Goal: Task Accomplishment & Management: Use online tool/utility

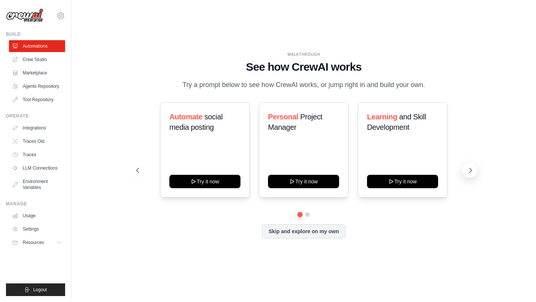
click at [468, 172] on icon at bounding box center [470, 170] width 7 height 7
click at [472, 175] on button at bounding box center [469, 170] width 15 height 15
click at [44, 62] on link "Crew Studio" at bounding box center [38, 60] width 56 height 12
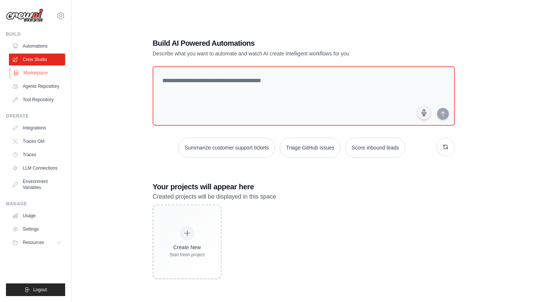
click at [42, 70] on link "Marketplace" at bounding box center [38, 73] width 56 height 12
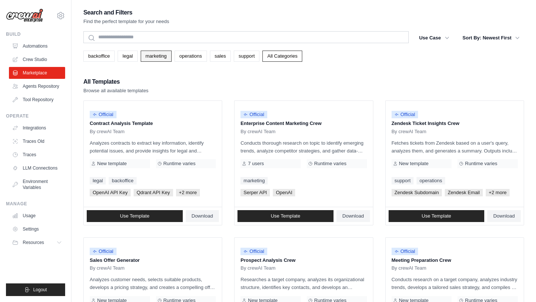
click at [147, 57] on link "marketing" at bounding box center [156, 56] width 31 height 11
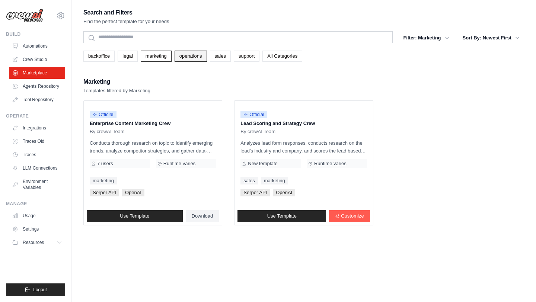
click at [178, 54] on link "operations" at bounding box center [191, 56] width 32 height 11
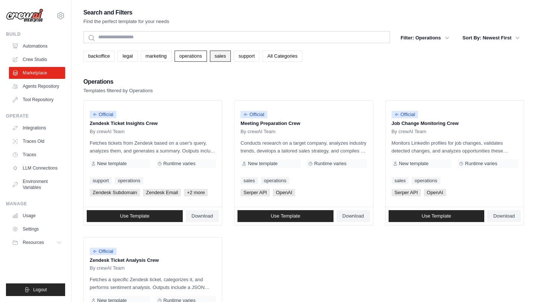
click at [219, 58] on link "sales" at bounding box center [220, 56] width 21 height 11
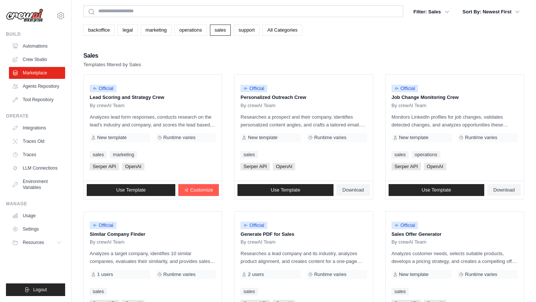
scroll to position [25, 0]
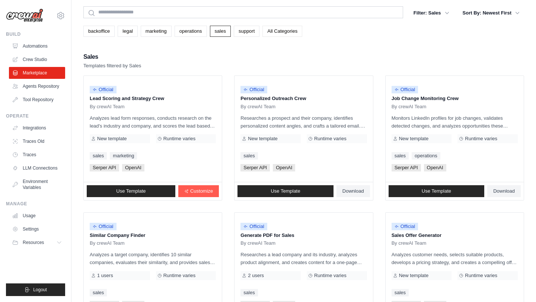
click at [280, 35] on link "All Categories" at bounding box center [283, 31] width 40 height 11
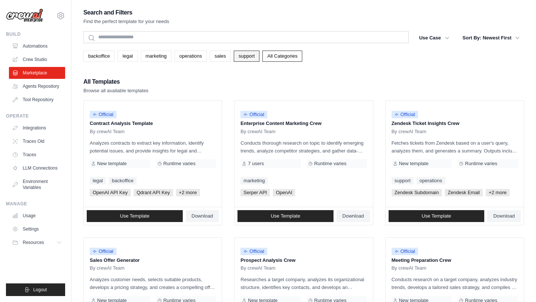
click at [250, 59] on link "support" at bounding box center [247, 56] width 26 height 11
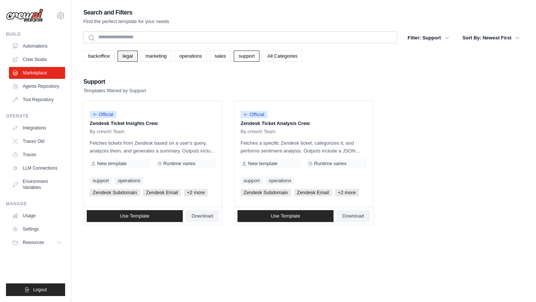
click at [122, 58] on link "legal" at bounding box center [128, 56] width 20 height 11
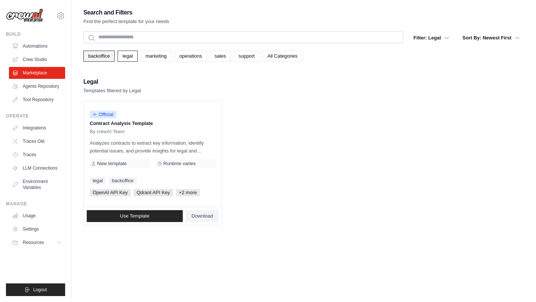
click at [86, 58] on link "backoffice" at bounding box center [98, 56] width 31 height 11
click at [287, 55] on link "All Categories" at bounding box center [283, 56] width 40 height 11
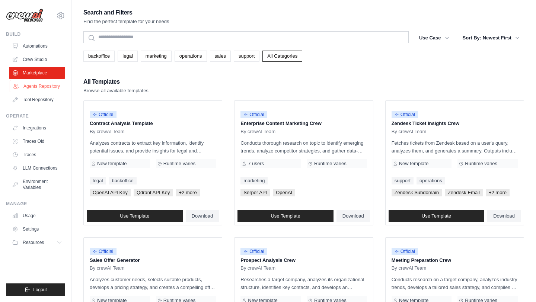
click at [38, 84] on link "Agents Repository" at bounding box center [38, 86] width 56 height 12
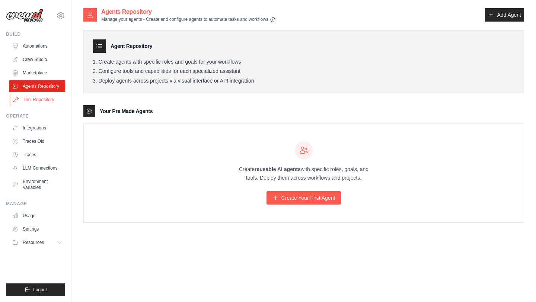
click at [33, 99] on link "Tool Repository" at bounding box center [38, 100] width 56 height 12
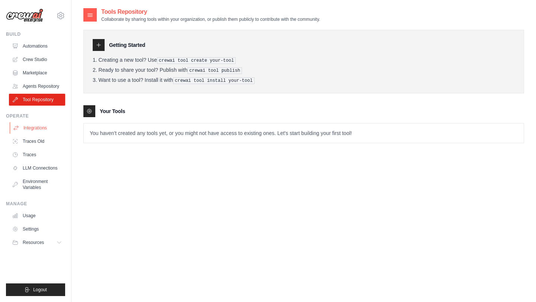
click at [31, 132] on link "Integrations" at bounding box center [38, 128] width 56 height 12
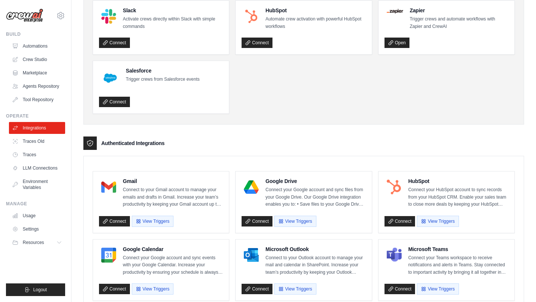
scroll to position [41, 0]
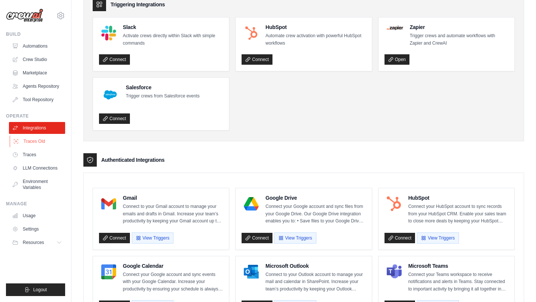
click at [33, 140] on link "Traces Old" at bounding box center [38, 142] width 56 height 12
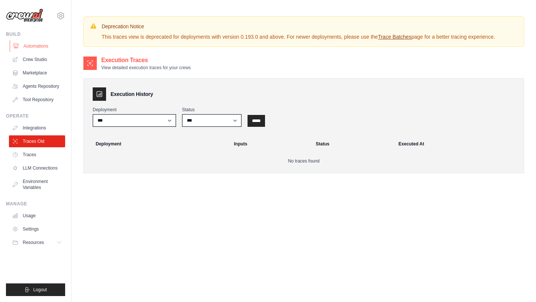
click at [46, 48] on link "Automations" at bounding box center [38, 46] width 56 height 12
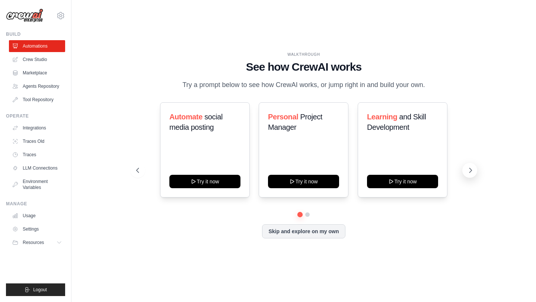
click at [470, 172] on icon at bounding box center [470, 170] width 7 height 7
click at [470, 172] on icon at bounding box center [471, 170] width 2 height 4
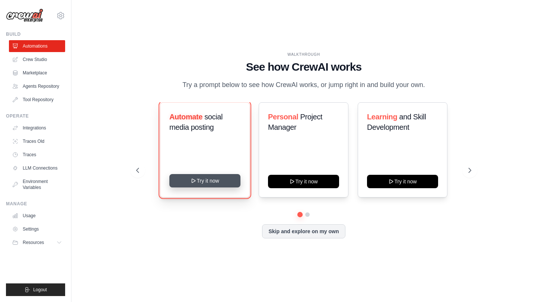
click at [209, 181] on button "Try it now" at bounding box center [204, 180] width 71 height 13
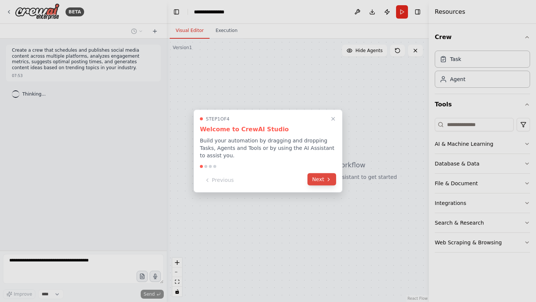
click at [321, 181] on button "Next" at bounding box center [322, 180] width 29 height 12
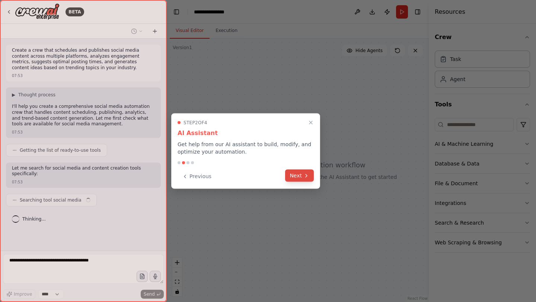
click at [298, 176] on button "Next" at bounding box center [299, 176] width 29 height 12
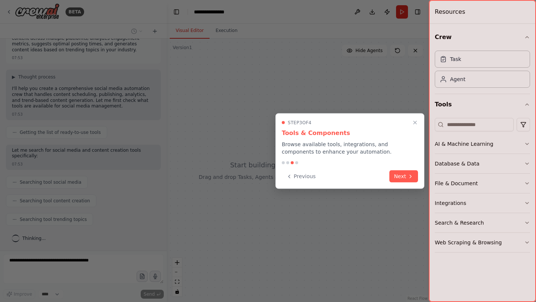
scroll to position [36, 0]
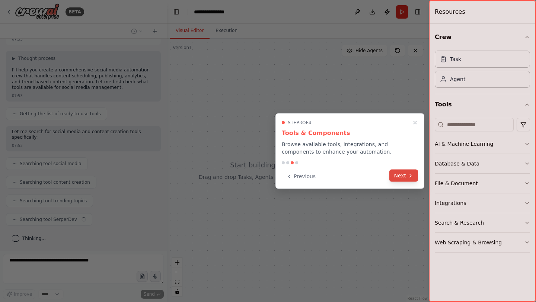
click at [401, 178] on button "Next" at bounding box center [403, 176] width 29 height 12
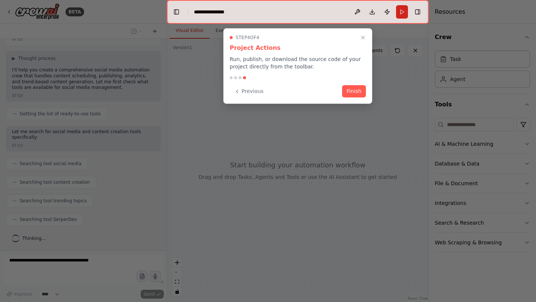
scroll to position [55, 0]
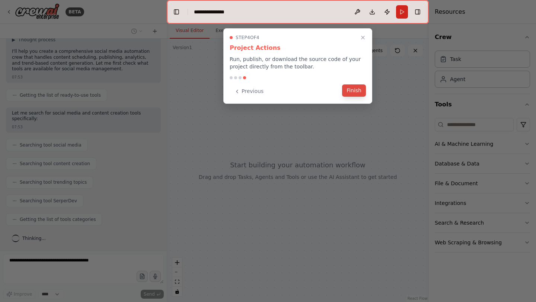
click at [353, 92] on button "Finish" at bounding box center [354, 91] width 24 height 12
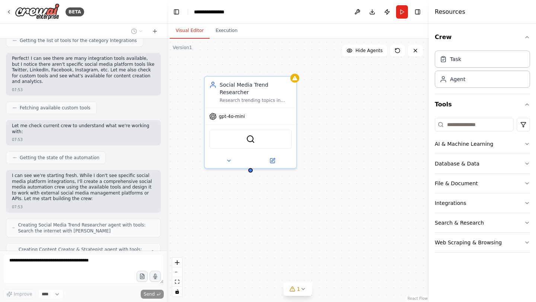
scroll to position [277, 0]
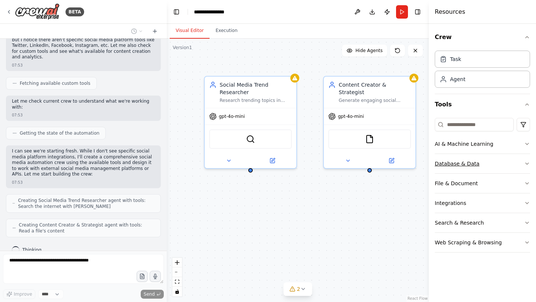
click at [525, 163] on icon "button" at bounding box center [527, 164] width 6 height 6
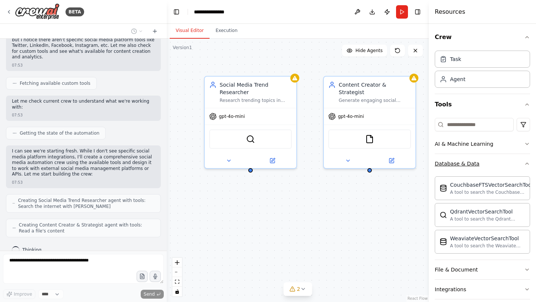
scroll to position [302, 0]
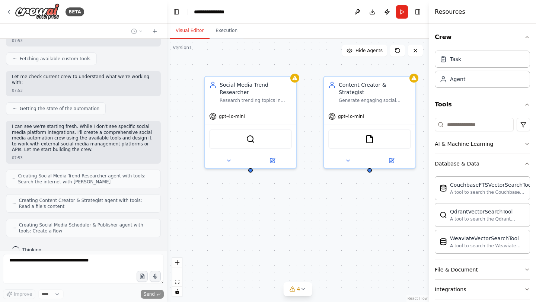
click at [525, 163] on icon "button" at bounding box center [527, 164] width 6 height 6
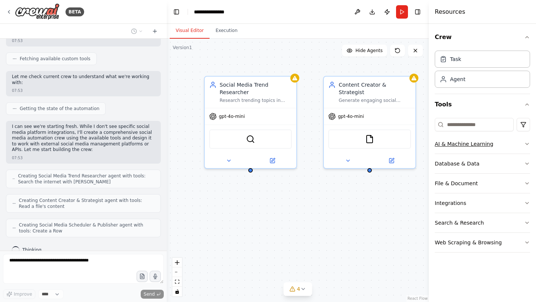
click at [521, 147] on button "AI & Machine Learning" at bounding box center [482, 143] width 95 height 19
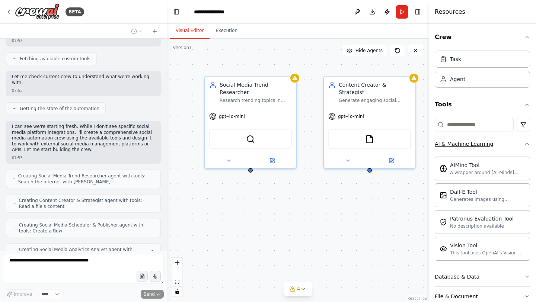
scroll to position [327, 0]
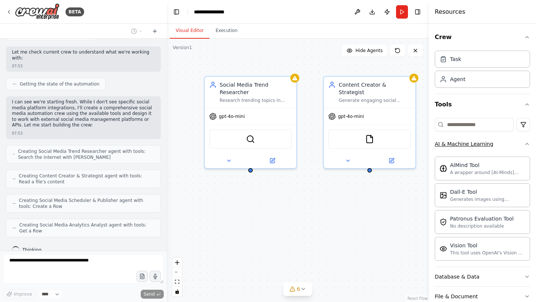
click at [520, 147] on button "AI & Machine Learning" at bounding box center [482, 143] width 95 height 19
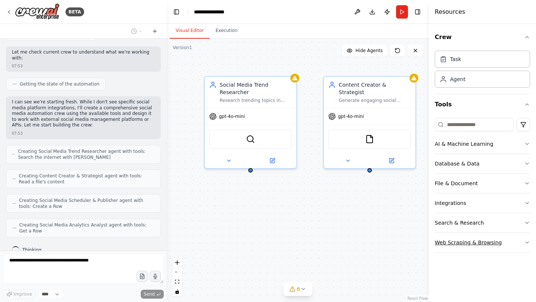
click at [526, 242] on icon "button" at bounding box center [527, 243] width 6 height 6
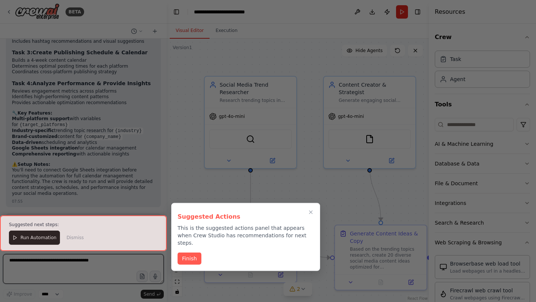
scroll to position [904, 0]
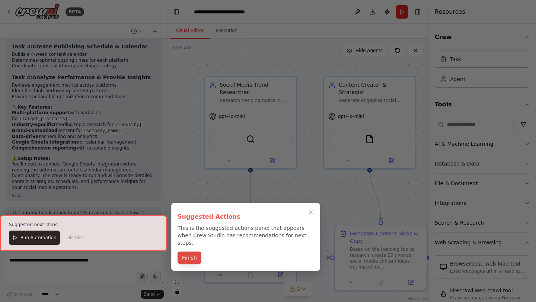
click at [193, 252] on button "Finish" at bounding box center [190, 258] width 24 height 12
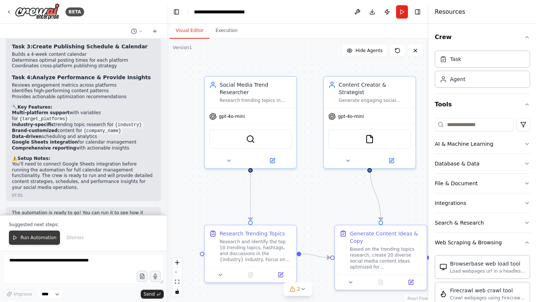
click at [41, 236] on span "Run Automation" at bounding box center [38, 238] width 36 height 6
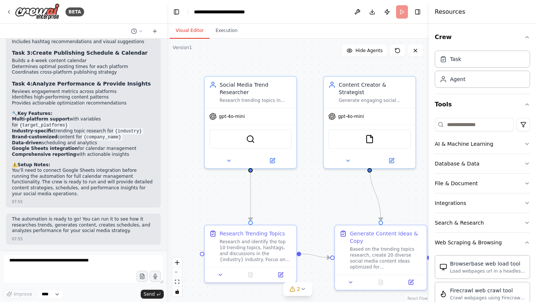
scroll to position [868, 0]
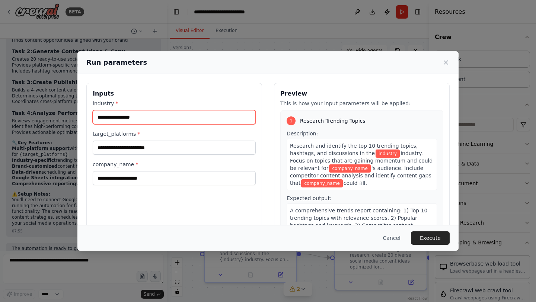
click at [144, 115] on input "industry *" at bounding box center [174, 117] width 163 height 14
type input "*"
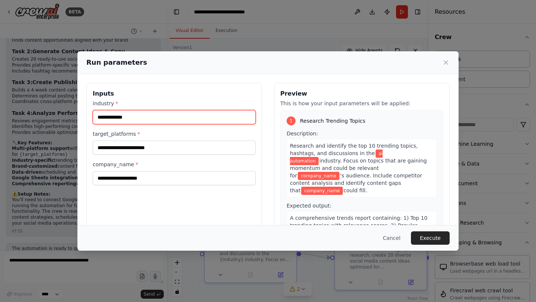
type input "**********"
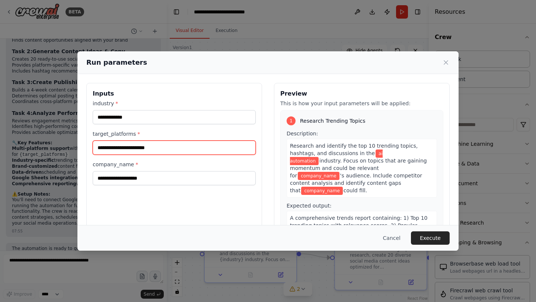
click at [112, 148] on input "target_platforms *" at bounding box center [174, 148] width 163 height 14
type input "*"
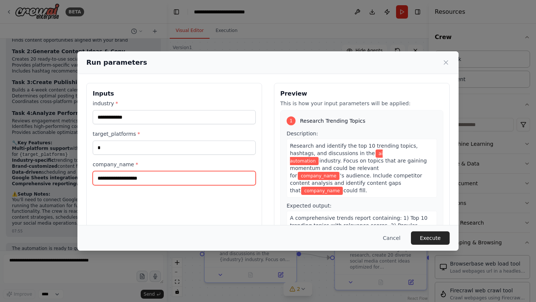
click at [105, 179] on input "company_name *" at bounding box center [174, 178] width 163 height 14
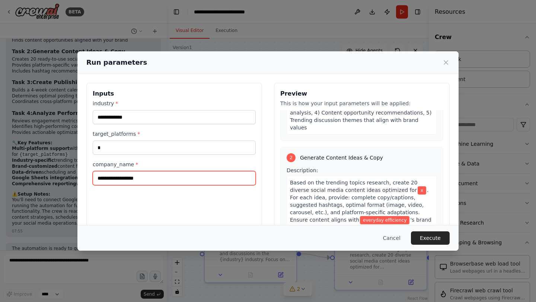
scroll to position [217, 0]
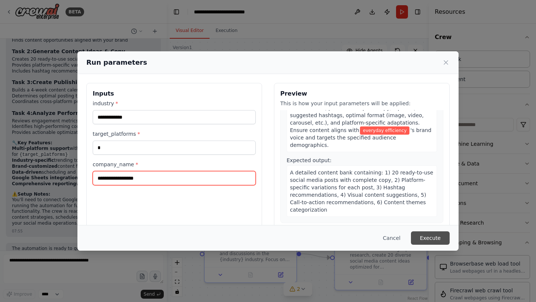
type input "**********"
click at [430, 239] on button "Execute" at bounding box center [430, 238] width 39 height 13
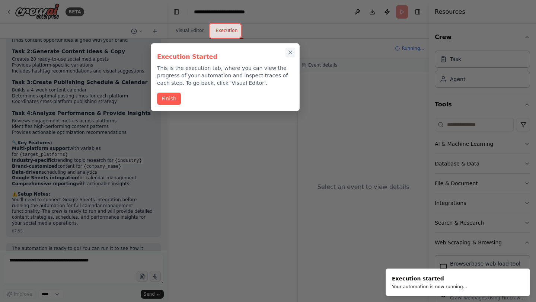
click at [289, 54] on icon "Close walkthrough" at bounding box center [290, 52] width 7 height 7
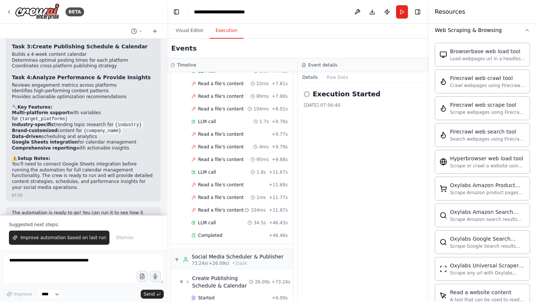
scroll to position [546, 0]
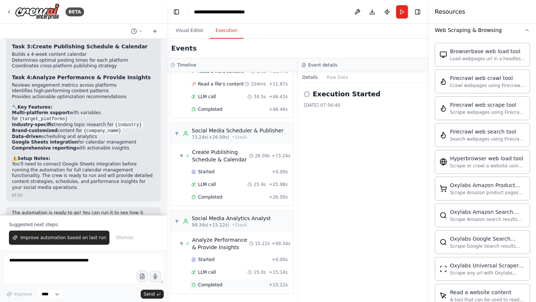
click at [210, 286] on span "Completed" at bounding box center [210, 285] width 24 height 6
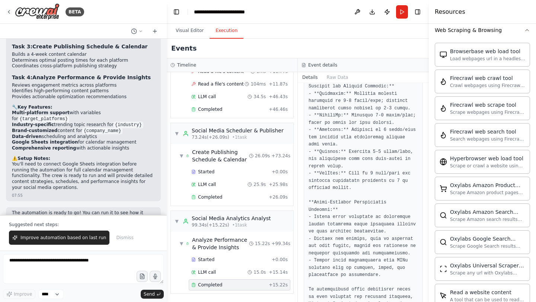
scroll to position [1069, 0]
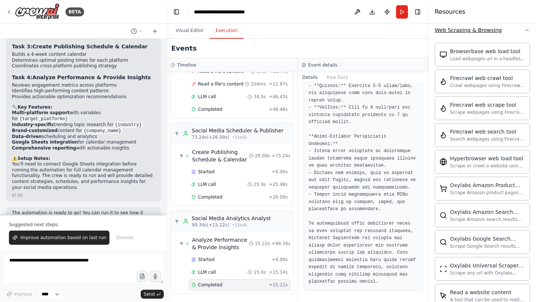
click at [526, 31] on icon "button" at bounding box center [527, 30] width 6 height 6
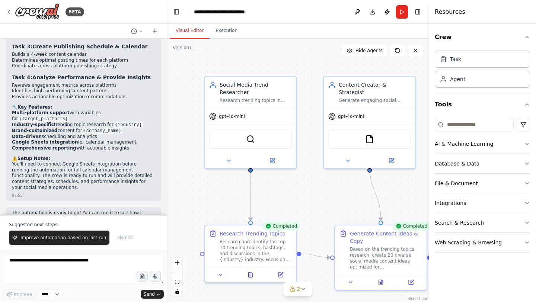
click at [189, 31] on button "Visual Editor" at bounding box center [190, 31] width 40 height 16
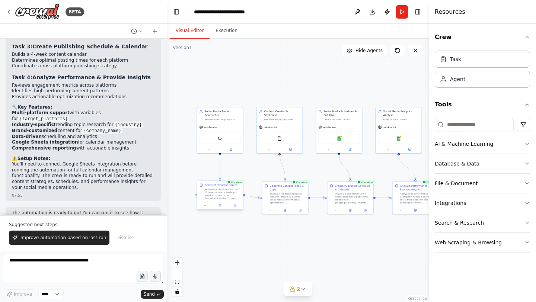
click at [209, 193] on div "Research and identify the top 10 trending topics, hashtags, and discussions in …" at bounding box center [223, 194] width 36 height 12
click at [225, 192] on div "Research and identify the top 10 trending topics, hashtags, and discussions in …" at bounding box center [223, 194] width 36 height 12
click at [224, 30] on button "Execution" at bounding box center [227, 31] width 34 height 16
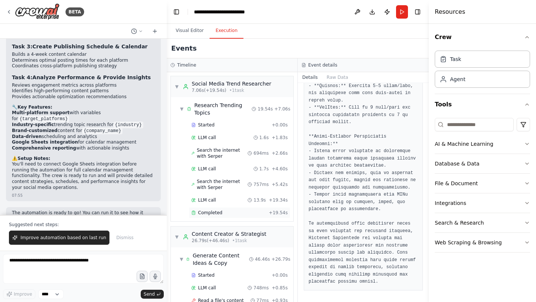
click at [219, 215] on span "Completed" at bounding box center [210, 213] width 24 height 6
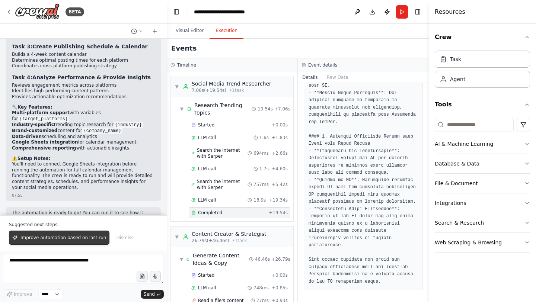
click at [61, 238] on span "Improve automation based on last run" at bounding box center [63, 238] width 86 height 6
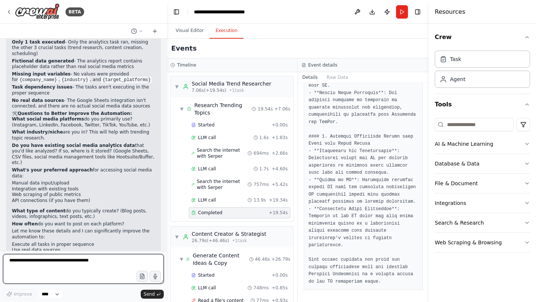
scroll to position [1139, 0]
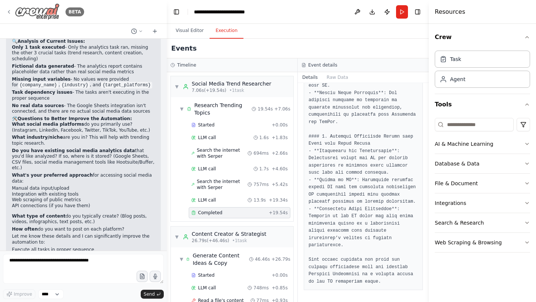
click at [9, 11] on icon at bounding box center [9, 12] width 6 height 6
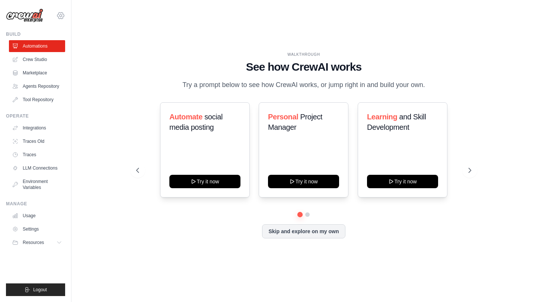
click at [62, 15] on icon at bounding box center [60, 15] width 9 height 9
click at [48, 61] on link "Crew Studio" at bounding box center [38, 60] width 56 height 12
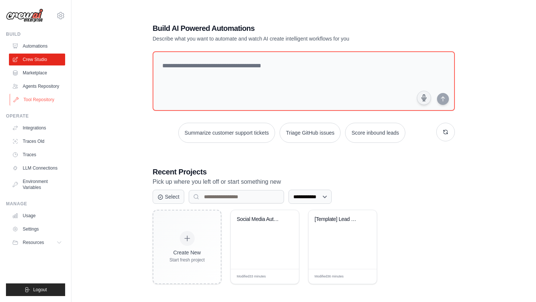
scroll to position [6, 0]
click at [30, 216] on link "Usage" at bounding box center [38, 216] width 56 height 12
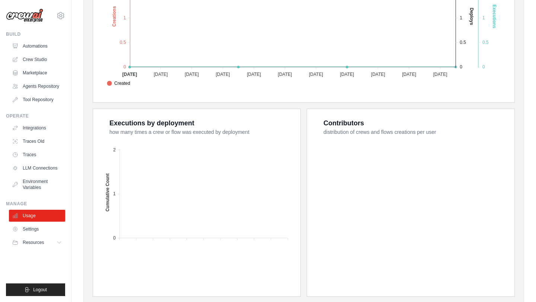
scroll to position [238, 0]
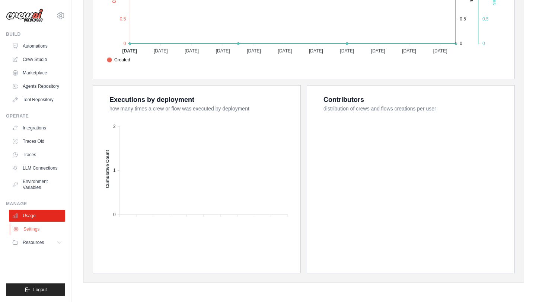
click at [40, 228] on link "Settings" at bounding box center [38, 229] width 56 height 12
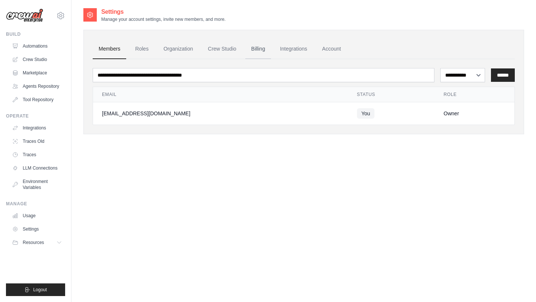
click at [252, 48] on link "Billing" at bounding box center [258, 49] width 26 height 20
